Goal: Task Accomplishment & Management: Complete application form

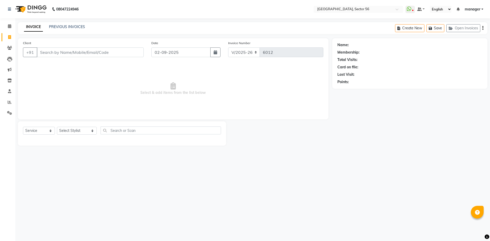
select select "5557"
select select "service"
click at [80, 52] on input "Client" at bounding box center [90, 52] width 107 height 10
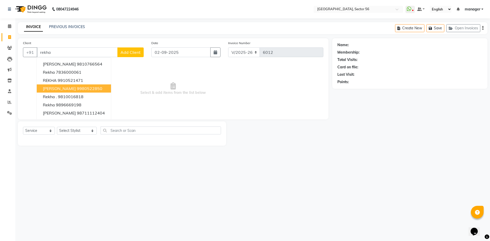
click at [77, 89] on ngb-highlight "9980522850" at bounding box center [90, 88] width 26 height 5
type input "9980522850"
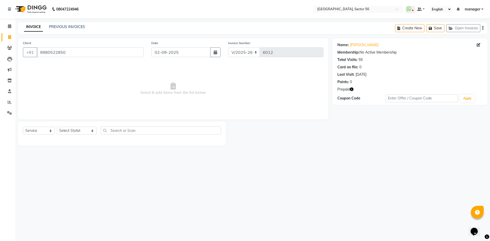
click at [352, 90] on icon "button" at bounding box center [352, 90] width 4 height 4
click at [342, 155] on div "08047224946 Select Location × Noi Tre Salon, Sector 56 WhatsApp Status ✕ Status…" at bounding box center [245, 120] width 490 height 241
click at [74, 130] on select "Select Stylist ABHISHEKH THAPA abhishek thapa AKRAM KHAN MARKET STAFF amit amit…" at bounding box center [77, 131] width 40 height 8
drag, startPoint x: 0, startPoint y: 165, endPoint x: 30, endPoint y: 153, distance: 32.0
click at [4, 164] on div "Calendar Invoice Clients Leads Marketing Inventory Staff Reports Settings Compl…" at bounding box center [34, 124] width 69 height 219
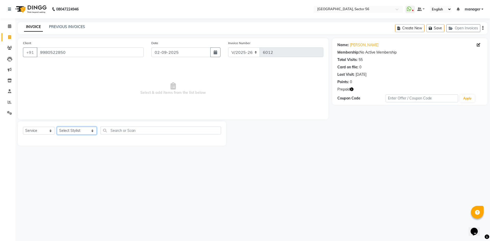
click at [81, 129] on select "Select Stylist ABHISHEKH THAPA abhishek thapa AKRAM KHAN MARKET STAFF amit amit…" at bounding box center [77, 131] width 40 height 8
select select "43523"
click at [57, 127] on select "Select Stylist ABHISHEKH THAPA abhishek thapa AKRAM KHAN MARKET STAFF amit amit…" at bounding box center [77, 131] width 40 height 8
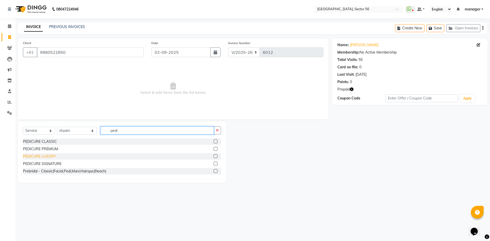
type input "pedi"
click at [42, 156] on div "PEDICURE LUXURY" at bounding box center [39, 156] width 33 height 5
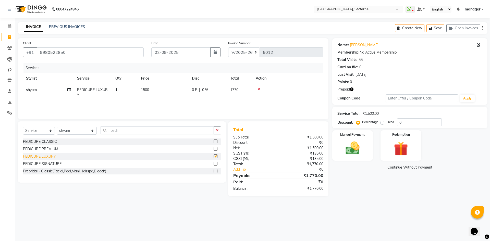
checkbox input "false"
drag, startPoint x: 128, startPoint y: 129, endPoint x: 86, endPoint y: 133, distance: 42.3
click at [86, 133] on div "Select Service Product Membership Package Voucher Prepaid Gift Card Select Styl…" at bounding box center [122, 133] width 198 height 12
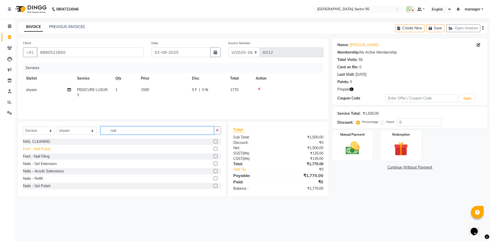
type input "nail"
click at [42, 149] on div "Feet - Nail Polish" at bounding box center [37, 149] width 28 height 5
checkbox input "false"
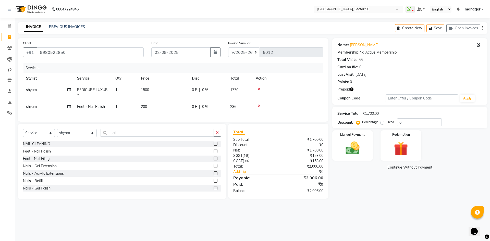
click at [153, 105] on td "200" at bounding box center [163, 106] width 51 height 11
select select "43523"
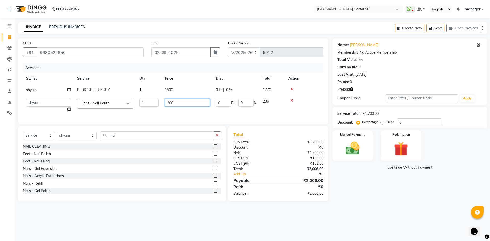
drag, startPoint x: 181, startPoint y: 105, endPoint x: 152, endPoint y: 105, distance: 28.9
click at [152, 105] on tr "ABHISHEKH THAPA abhishek thapa AKRAM KHAN MARKET STAFF amit amit spm Anamika Be…" at bounding box center [173, 105] width 301 height 19
type input "150"
click at [0, 130] on div "Calendar Invoice Clients Leads Marketing Inventory Staff Reports Settings Compl…" at bounding box center [34, 124] width 69 height 219
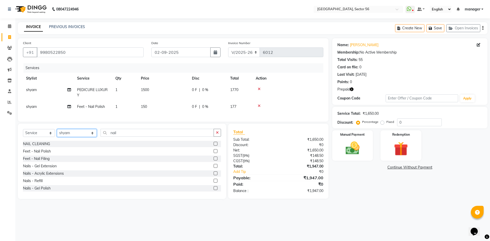
click at [81, 137] on select "Select Stylist ABHISHEKH THAPA abhishek thapa AKRAM KHAN MARKET STAFF amit amit…" at bounding box center [77, 133] width 40 height 8
select select "43518"
click at [57, 133] on select "Select Stylist ABHISHEKH THAPA abhishek thapa AKRAM KHAN MARKET STAFF amit amit…" at bounding box center [77, 133] width 40 height 8
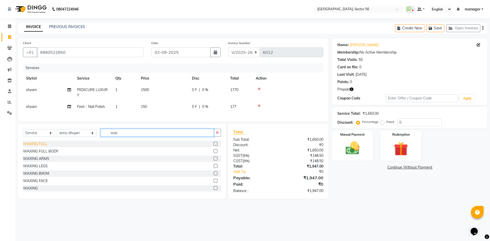
type input "wax"
click at [42, 147] on div "WAXING FULL" at bounding box center [35, 143] width 25 height 5
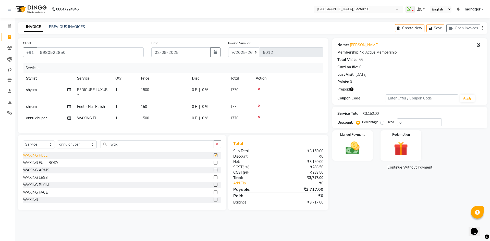
checkbox input "false"
click at [44, 166] on div "WAXING FULL BODY" at bounding box center [40, 162] width 35 height 5
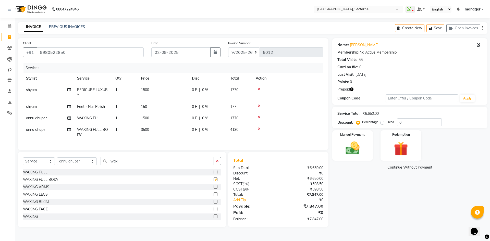
checkbox input "false"
click at [43, 205] on div "WAXING BIKINI" at bounding box center [36, 201] width 26 height 5
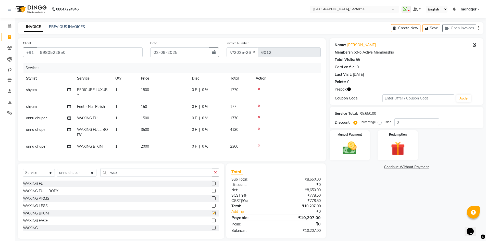
checkbox input "false"
click at [259, 118] on icon at bounding box center [259, 118] width 3 height 4
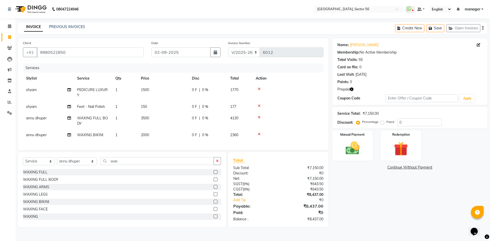
click at [353, 90] on icon "button" at bounding box center [352, 90] width 4 height 4
click at [350, 203] on div "Name: Rekha Upadhya Membership: No Active Membership Total Visits: 55 Card on f…" at bounding box center [411, 132] width 159 height 189
click at [400, 152] on img at bounding box center [401, 149] width 24 height 18
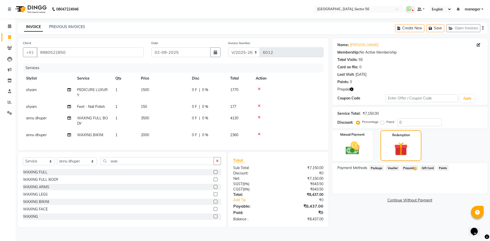
click at [413, 168] on span "Prepaid 3" at bounding box center [410, 168] width 17 height 6
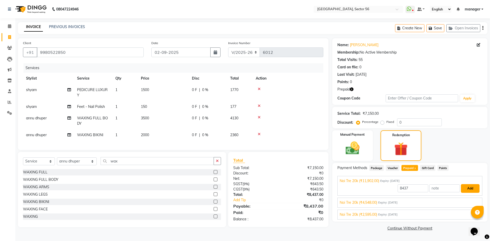
click at [471, 189] on button "Add" at bounding box center [470, 188] width 19 height 9
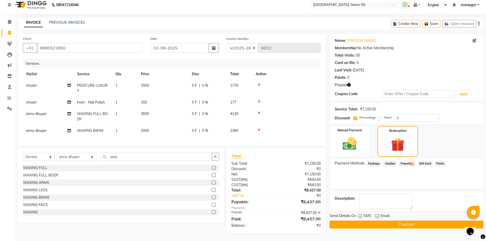
scroll to position [8, 0]
click at [406, 222] on button "Checkout" at bounding box center [407, 225] width 154 height 8
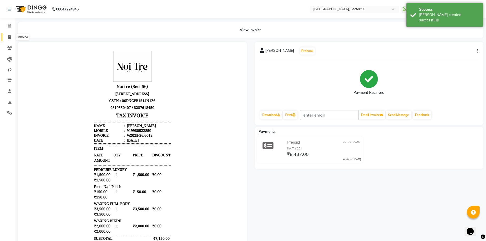
click at [9, 38] on icon at bounding box center [9, 37] width 3 height 4
select select "service"
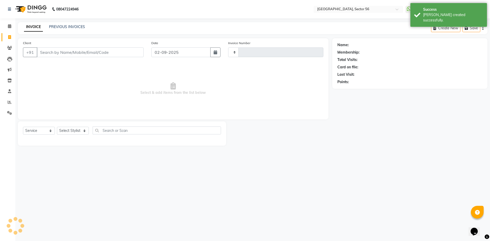
type input "6013"
select select "5557"
click at [62, 28] on link "PREVIOUS INVOICES" at bounding box center [67, 27] width 36 height 5
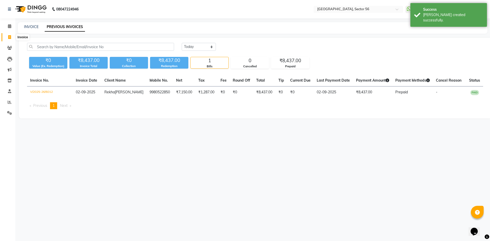
click at [8, 39] on icon at bounding box center [9, 37] width 3 height 4
select select "service"
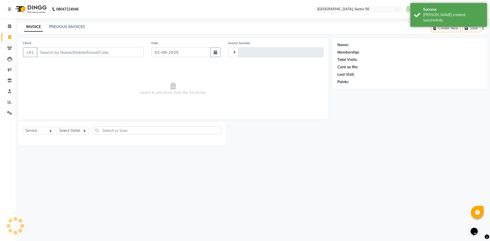
type input "6013"
select select "5557"
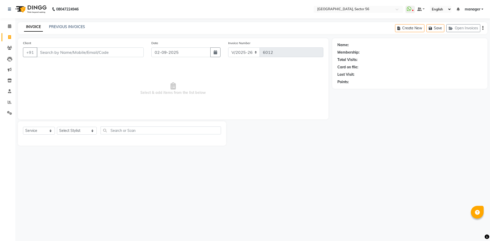
select select "5557"
select select "service"
click at [59, 52] on input "Client" at bounding box center [90, 52] width 107 height 10
click at [56, 53] on input "Client" at bounding box center [90, 52] width 107 height 10
